Goal: Navigation & Orientation: Find specific page/section

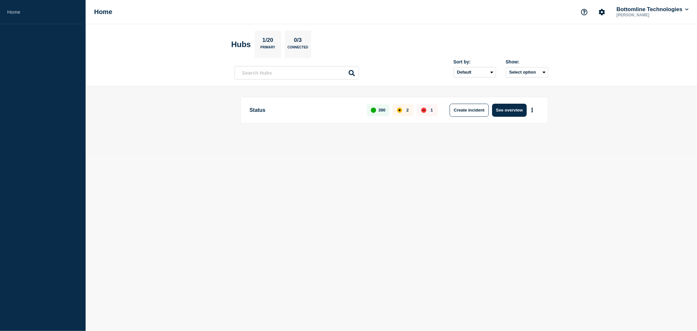
click at [517, 110] on button "See overview" at bounding box center [509, 110] width 35 height 13
